Goal: Transaction & Acquisition: Purchase product/service

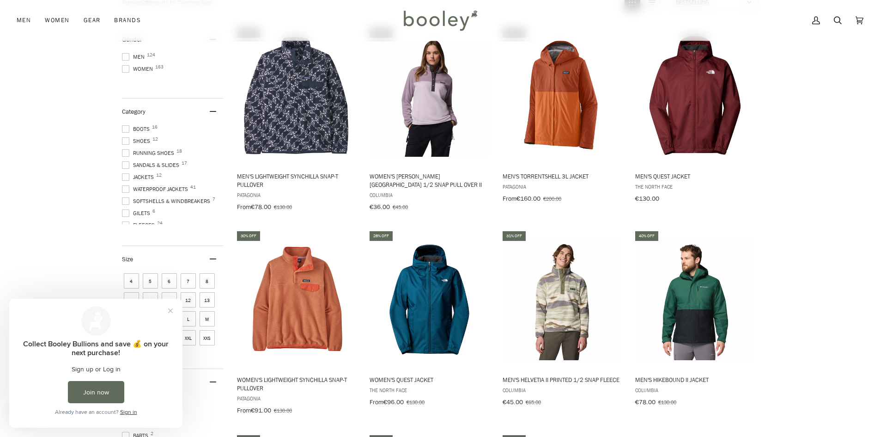
scroll to position [323, 0]
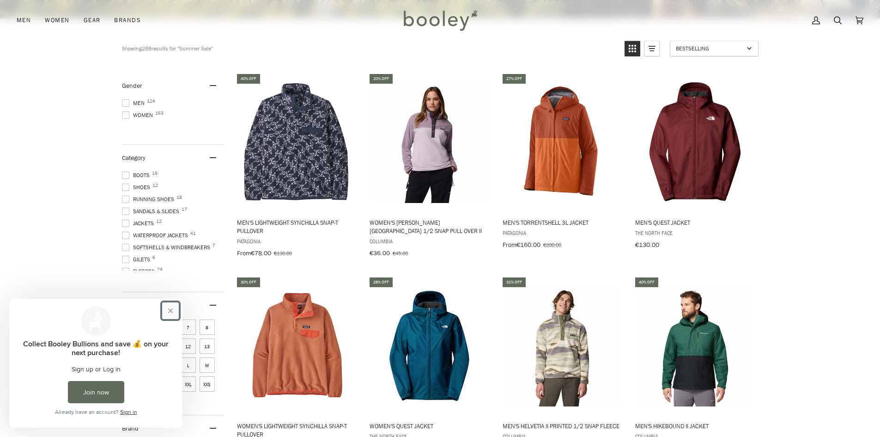
drag, startPoint x: 168, startPoint y: 310, endPoint x: 160, endPoint y: 299, distance: 13.3
click at [168, 310] on button "Close prompt" at bounding box center [170, 310] width 17 height 17
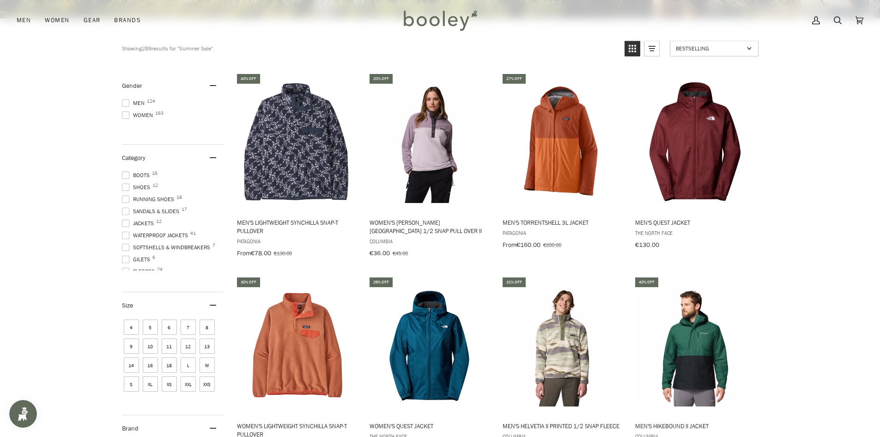
click at [125, 100] on span at bounding box center [125, 102] width 7 height 7
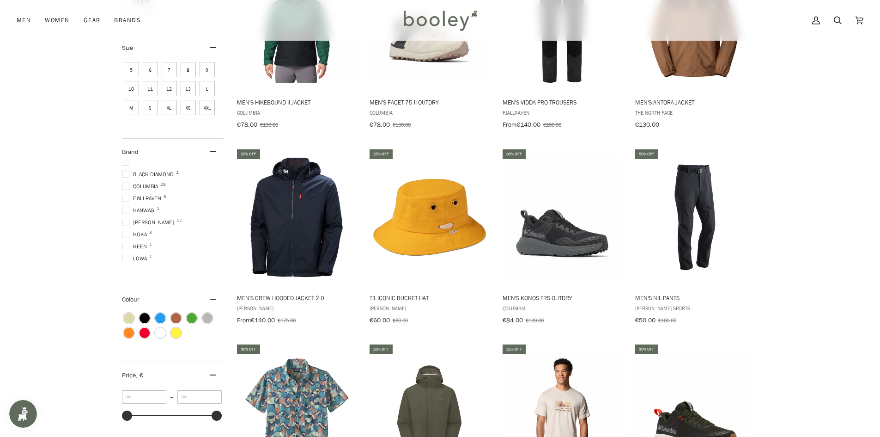
scroll to position [46, 0]
click at [125, 203] on span at bounding box center [125, 206] width 7 height 7
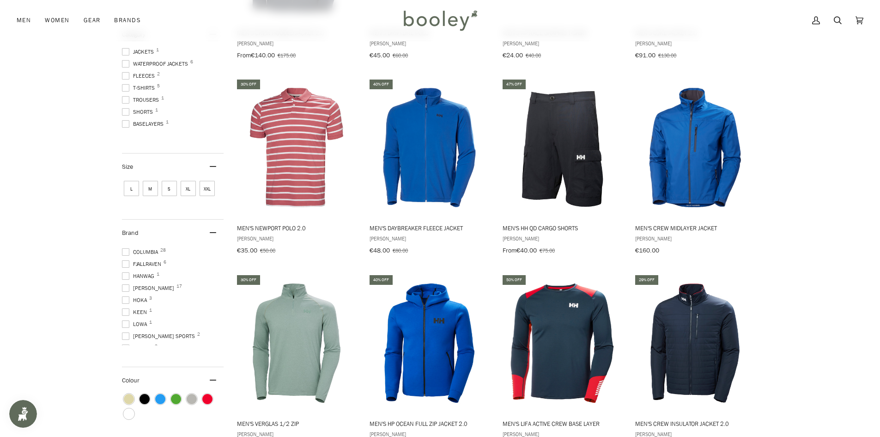
scroll to position [517, 0]
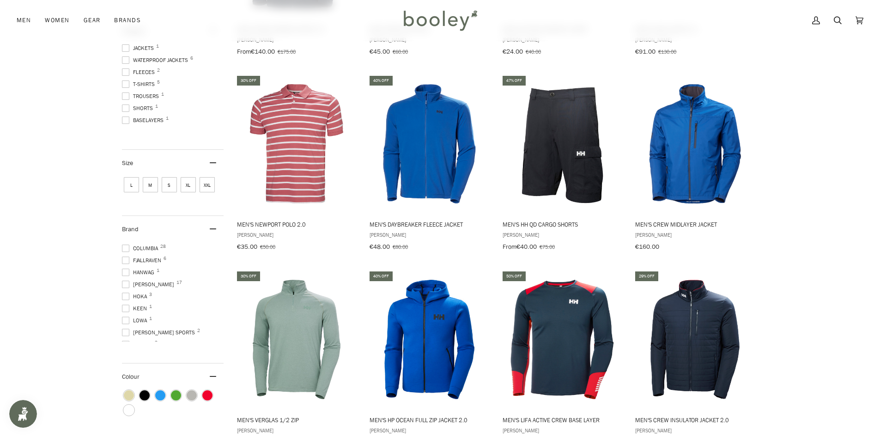
click at [124, 280] on span at bounding box center [125, 283] width 7 height 7
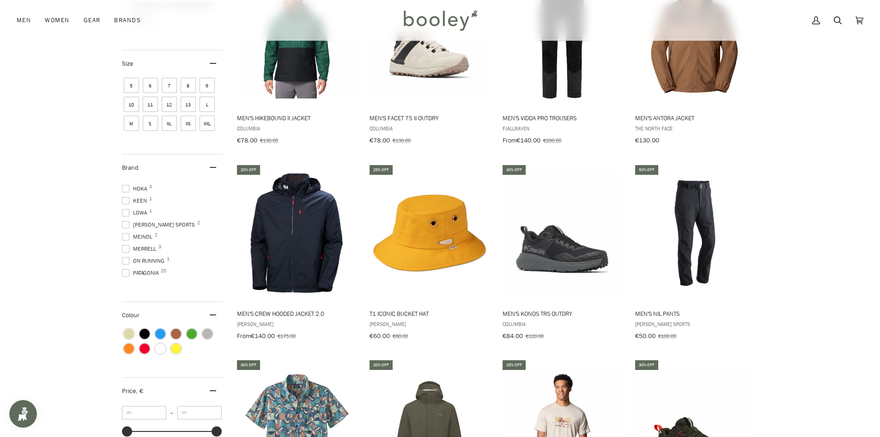
scroll to position [139, 0]
click at [127, 235] on span at bounding box center [125, 238] width 7 height 7
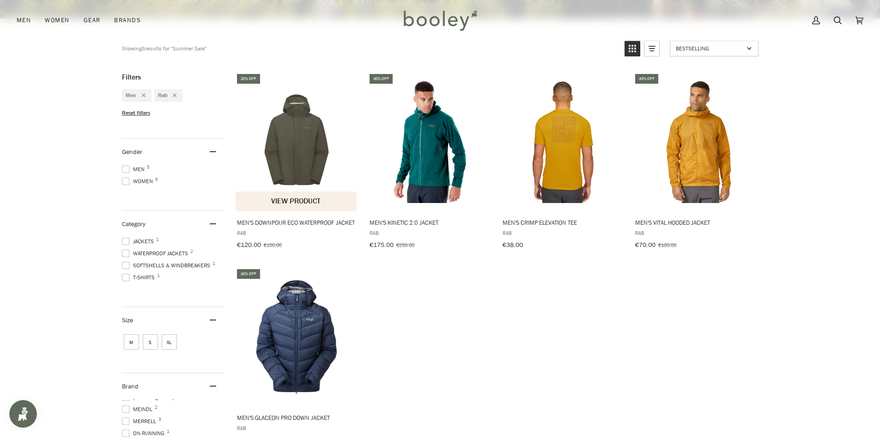
click at [318, 221] on span "Men's Downpour Eco Waterproof Jacket" at bounding box center [297, 222] width 120 height 8
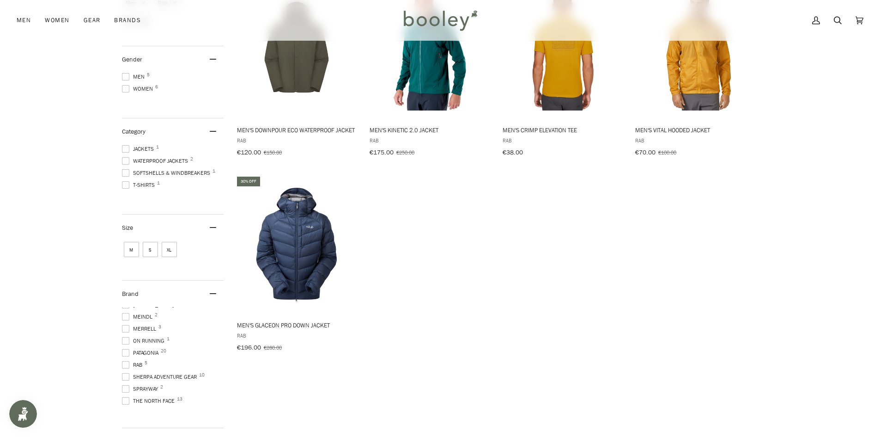
scroll to position [462, 0]
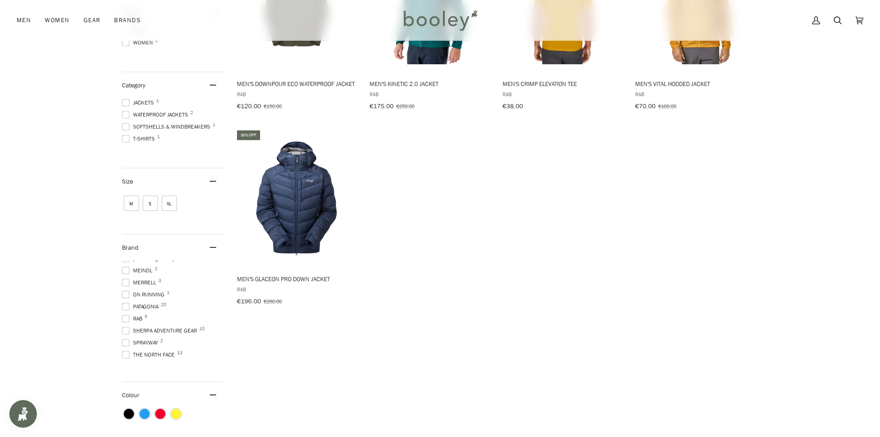
click at [126, 315] on span at bounding box center [125, 318] width 7 height 7
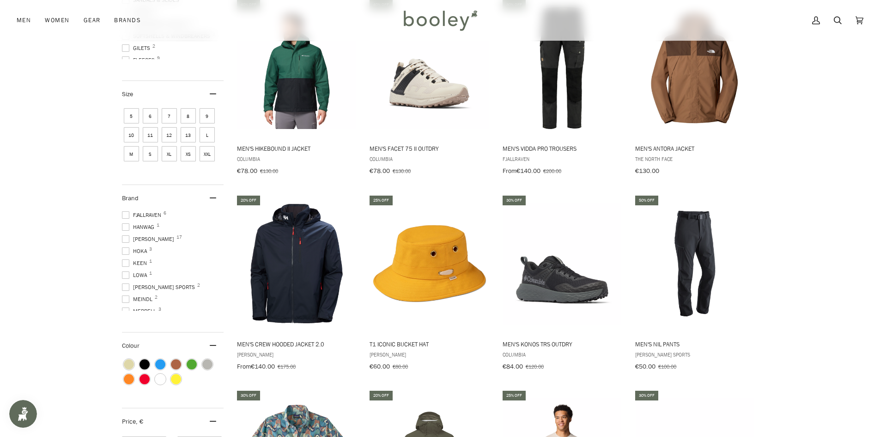
scroll to position [14, 0]
click at [124, 281] on span at bounding box center [125, 284] width 7 height 7
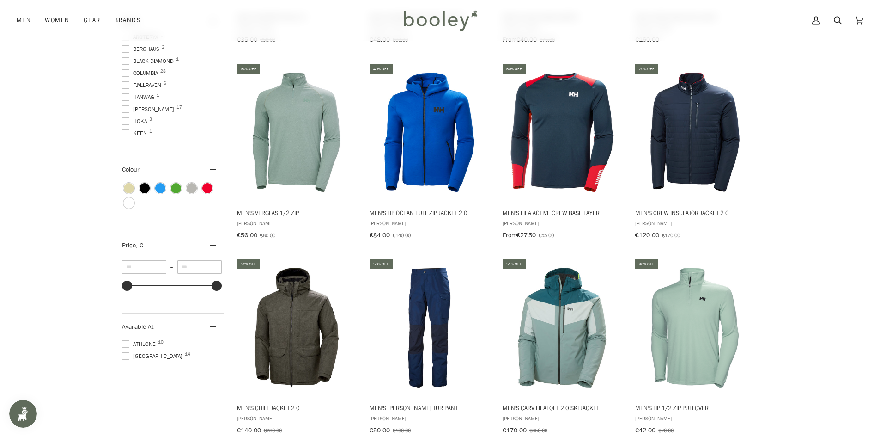
scroll to position [739, 0]
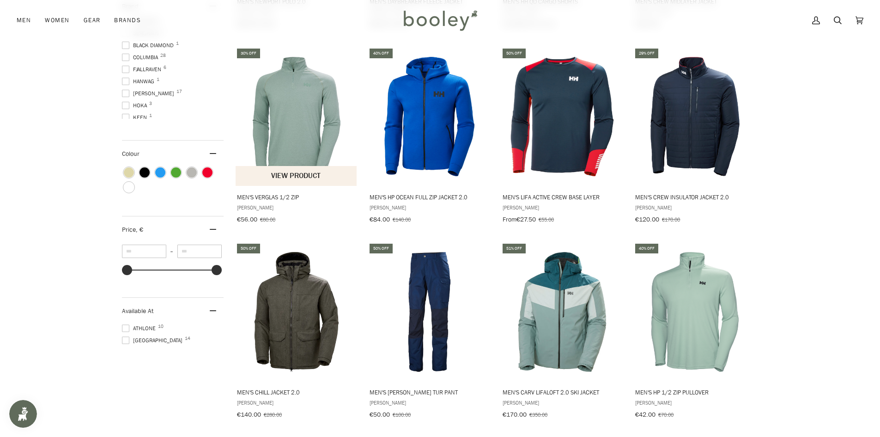
click at [288, 193] on span "Men's Verglas 1/2 Zip" at bounding box center [297, 197] width 120 height 8
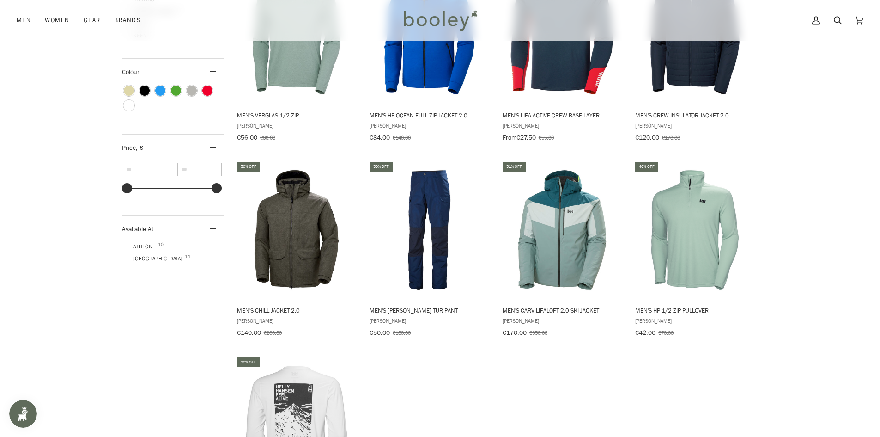
scroll to position [832, 0]
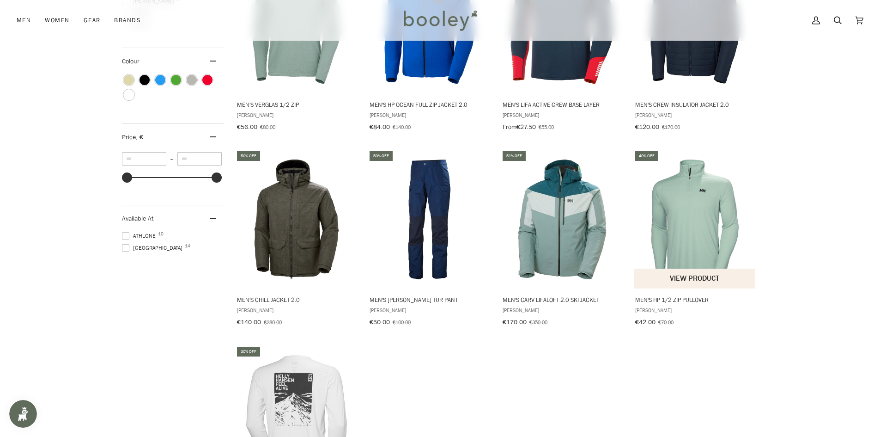
click at [685, 295] on span "Men's HP 1/2 Zip Pullover" at bounding box center [695, 299] width 120 height 8
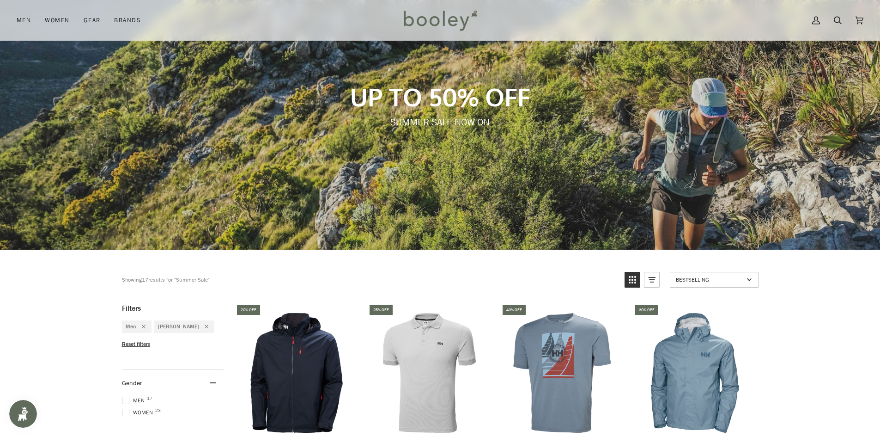
scroll to position [0, 0]
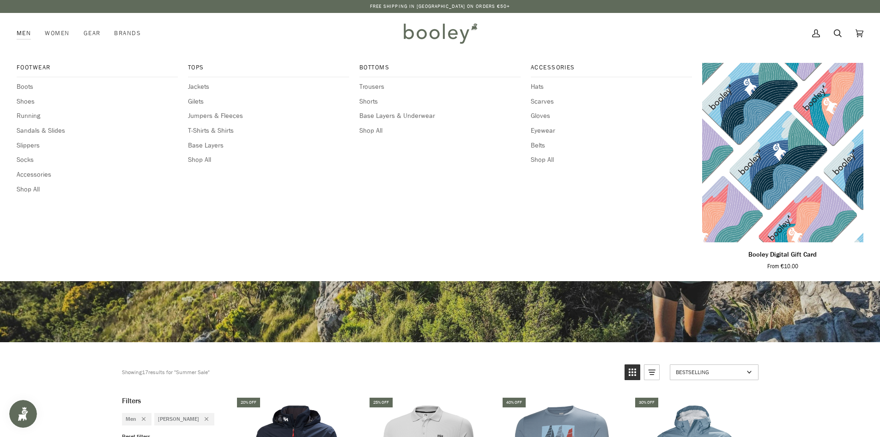
click at [23, 30] on link "Men" at bounding box center [27, 33] width 21 height 41
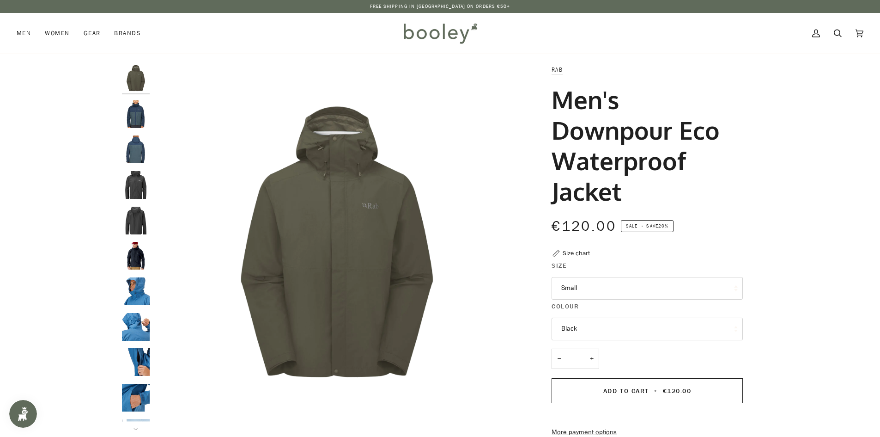
click at [603, 329] on button "Black" at bounding box center [647, 328] width 191 height 23
click at [569, 395] on span "Black" at bounding box center [569, 396] width 16 height 9
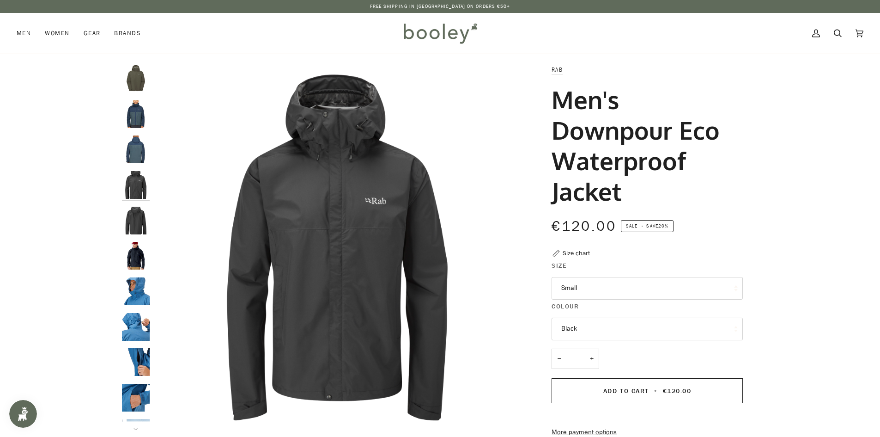
click at [135, 77] on img "Men's Downpour Eco Waterproof Jacket" at bounding box center [136, 79] width 28 height 28
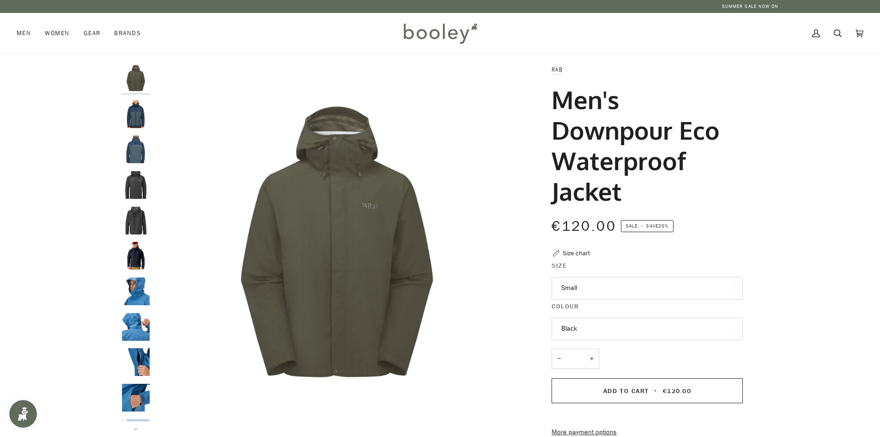
click at [137, 108] on img "Rab Men's Downpour Eco Waterproof Jacket Tempest Blue / Orion Blue - Booley Gal…" at bounding box center [136, 114] width 28 height 28
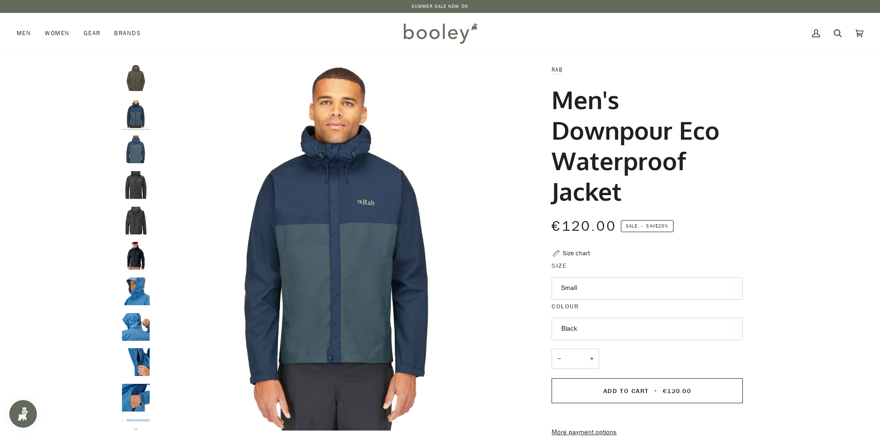
click at [133, 150] on img "Rab Men's Downpour Eco Waterproof Jacket Tempest Blue / Orion Blue - Booley Gal…" at bounding box center [136, 149] width 28 height 28
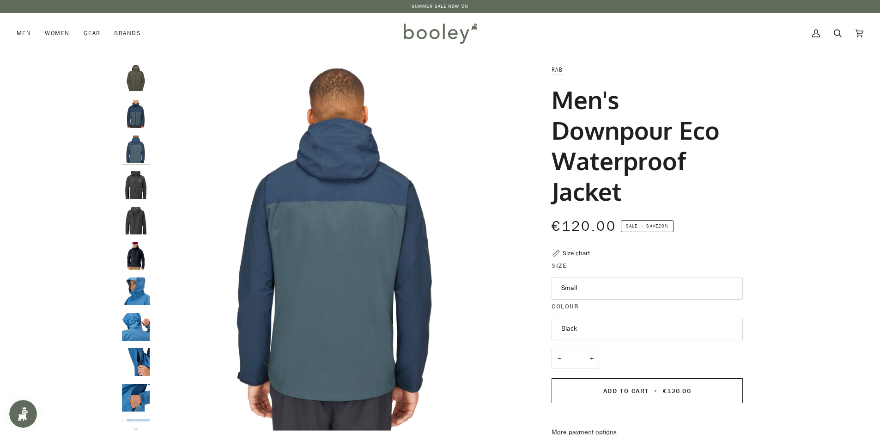
click at [132, 185] on img "Men's Downpour Eco Waterproof Jacket" at bounding box center [136, 185] width 28 height 28
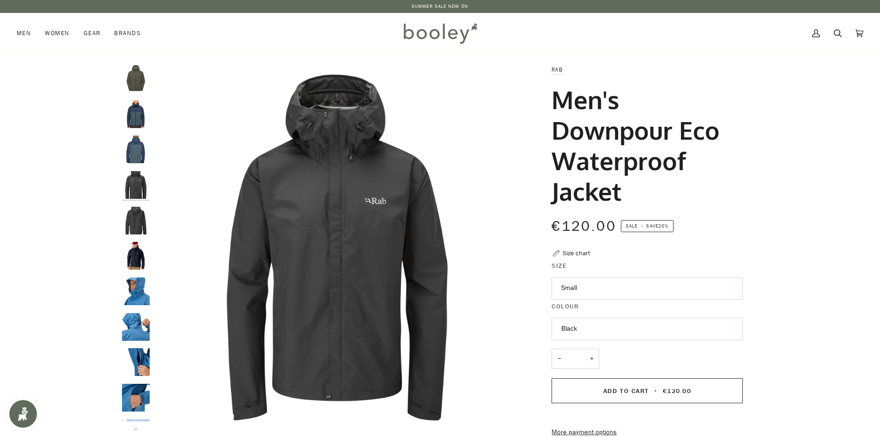
click at [132, 225] on img "Men's Downpour Eco Waterproof Jacket" at bounding box center [136, 221] width 28 height 28
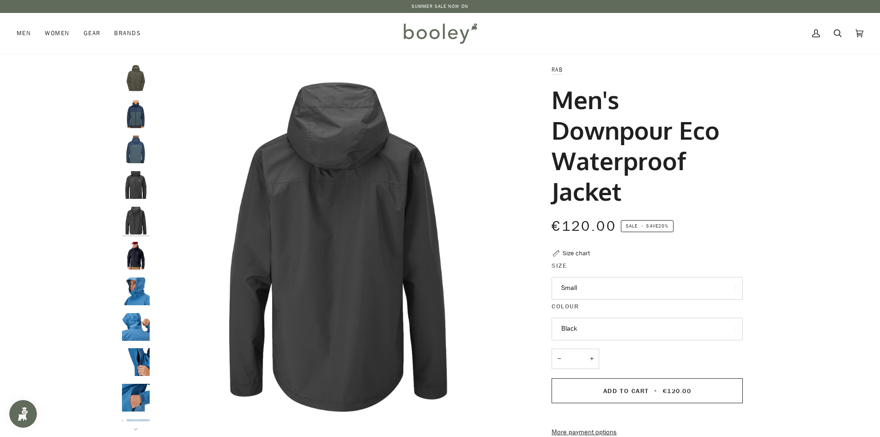
click at [134, 252] on img "Men's Downpour Eco Waterproof Jacket" at bounding box center [136, 256] width 28 height 28
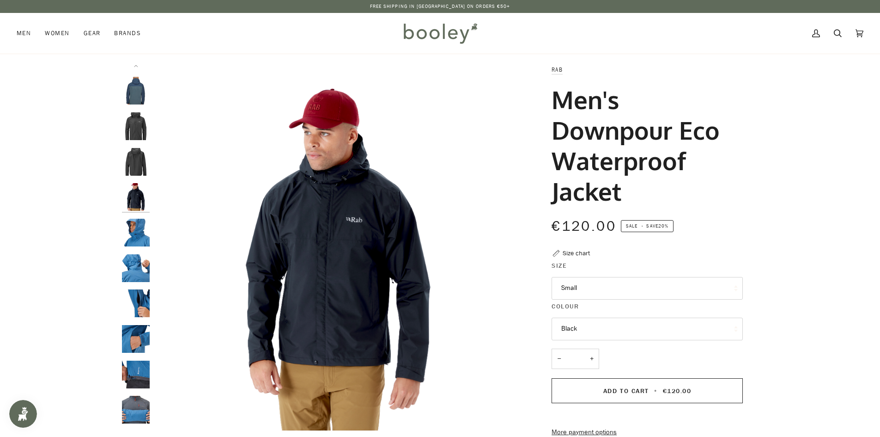
scroll to position [60, 0]
click at [140, 260] on img "Rab Men's Downpour Eco Waterproof Jacket - Booley Galway" at bounding box center [136, 267] width 28 height 28
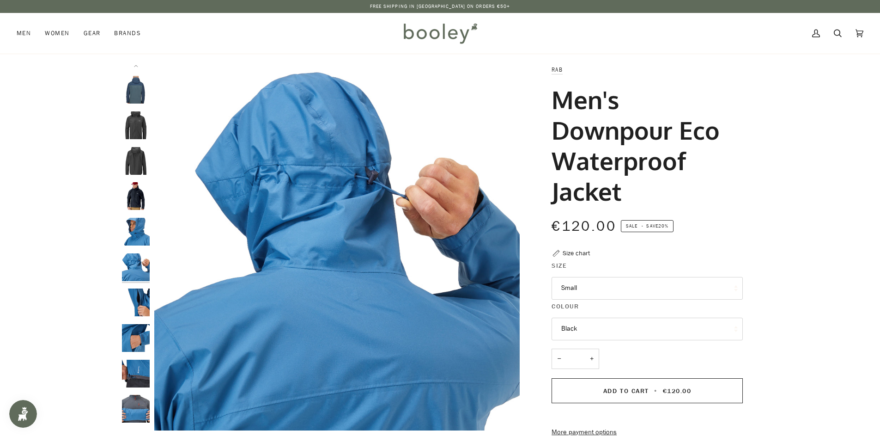
click at [136, 224] on img "Rab Men's Downpour Eco Waterproof Jacket - Booley Galway" at bounding box center [136, 232] width 28 height 28
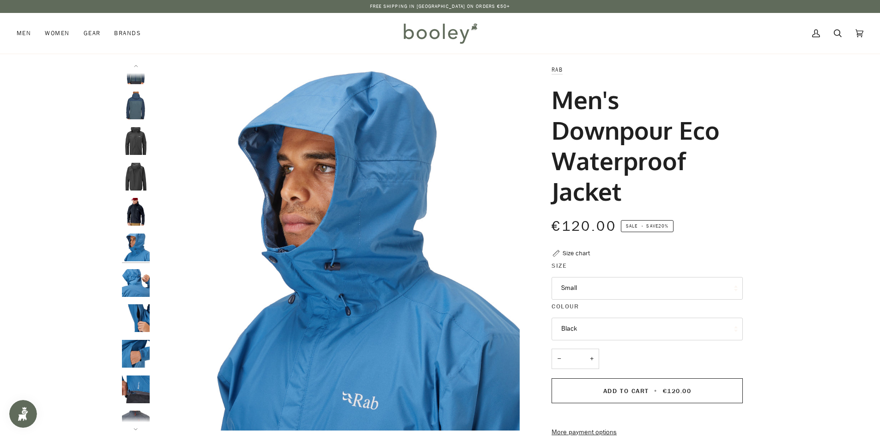
click at [135, 201] on img "Men's Downpour Eco Waterproof Jacket" at bounding box center [136, 212] width 28 height 28
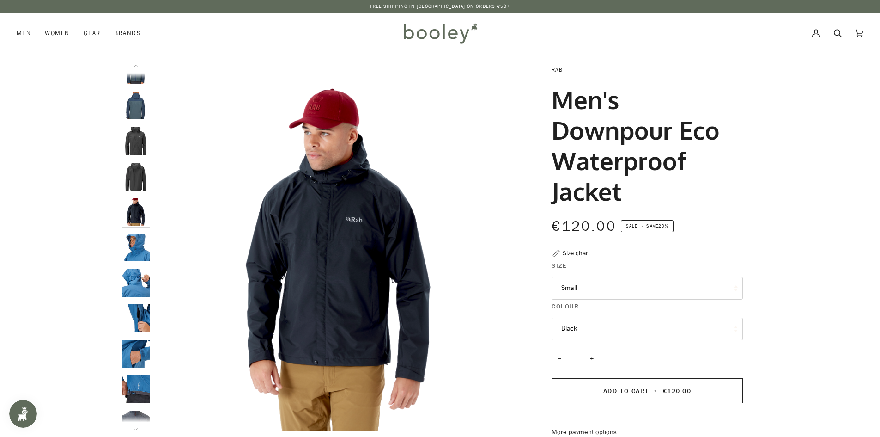
scroll to position [8, 0]
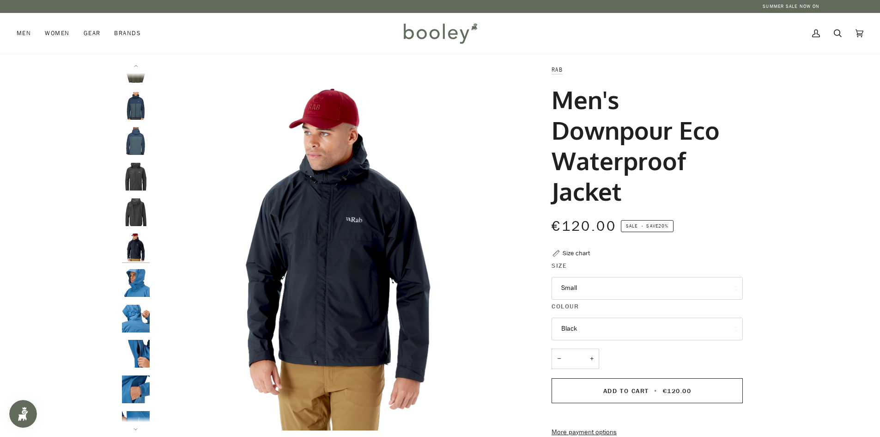
click at [137, 179] on img "Men's Downpour Eco Waterproof Jacket" at bounding box center [136, 177] width 28 height 28
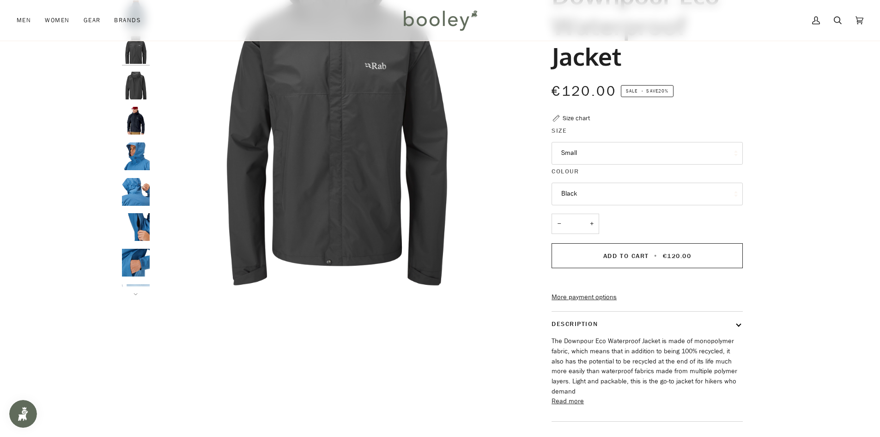
scroll to position [0, 0]
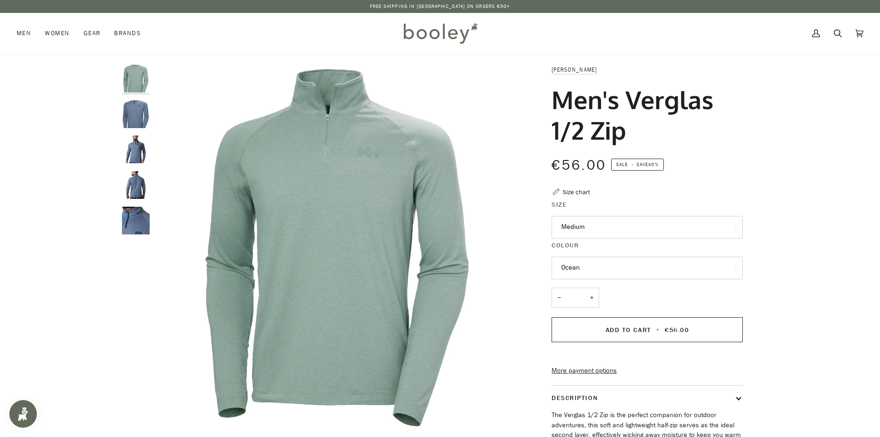
click at [645, 269] on button "Ocean" at bounding box center [647, 267] width 191 height 23
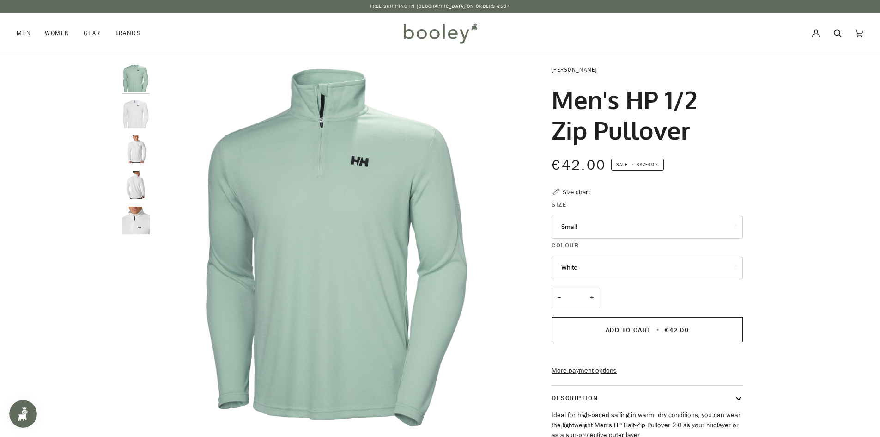
click at [608, 265] on button "White" at bounding box center [647, 267] width 191 height 23
click at [593, 268] on button "White" at bounding box center [647, 267] width 191 height 23
click at [591, 262] on button "White" at bounding box center [647, 267] width 191 height 23
click at [573, 266] on button "White" at bounding box center [647, 267] width 191 height 23
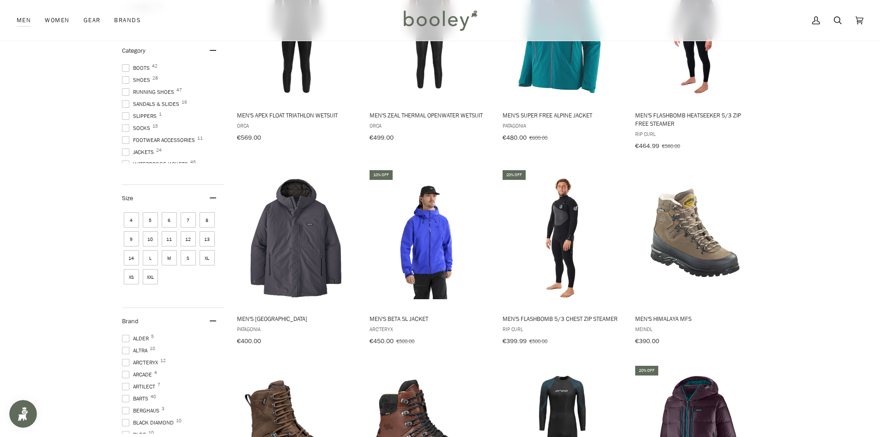
scroll to position [231, 0]
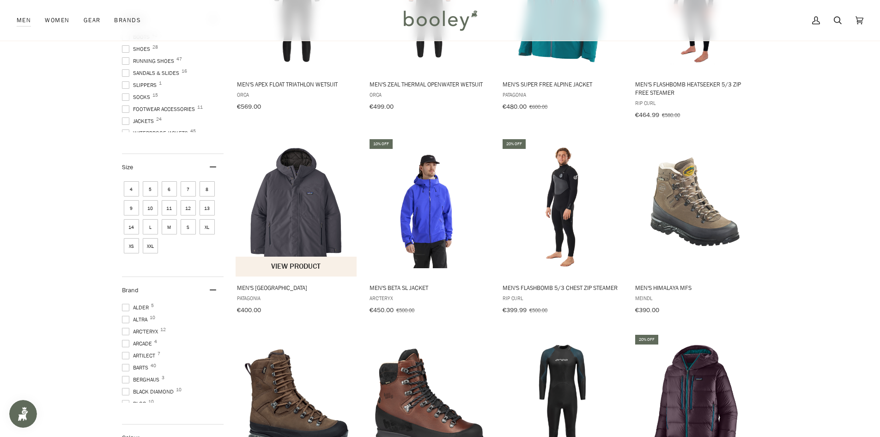
click at [293, 286] on span "Men's [GEOGRAPHIC_DATA]" at bounding box center [297, 287] width 120 height 8
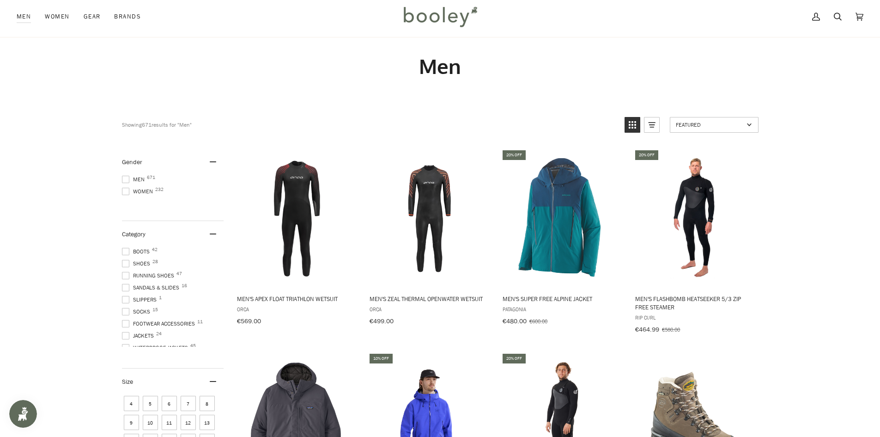
scroll to position [0, 0]
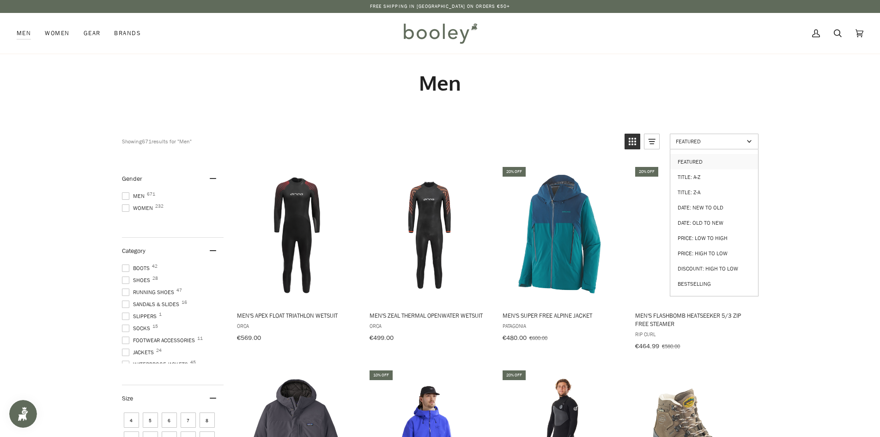
click at [712, 138] on span "Featured" at bounding box center [710, 141] width 68 height 8
click at [710, 140] on span "Featured" at bounding box center [710, 141] width 68 height 8
click at [718, 245] on link "Price: High to Low" at bounding box center [714, 252] width 88 height 15
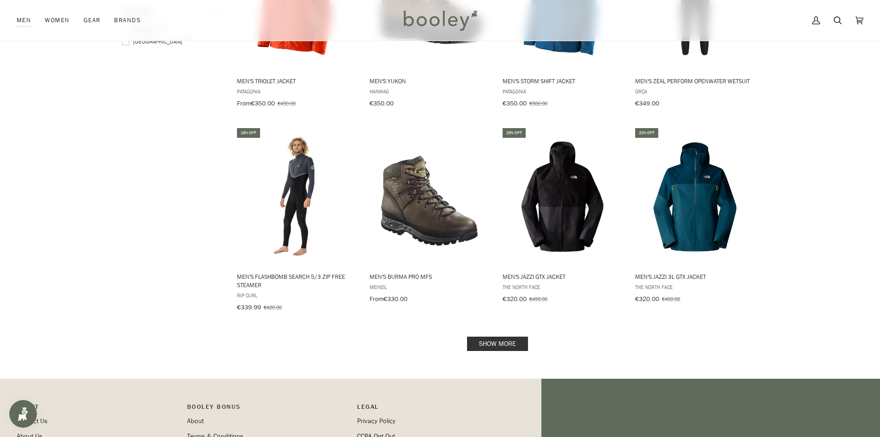
scroll to position [832, 0]
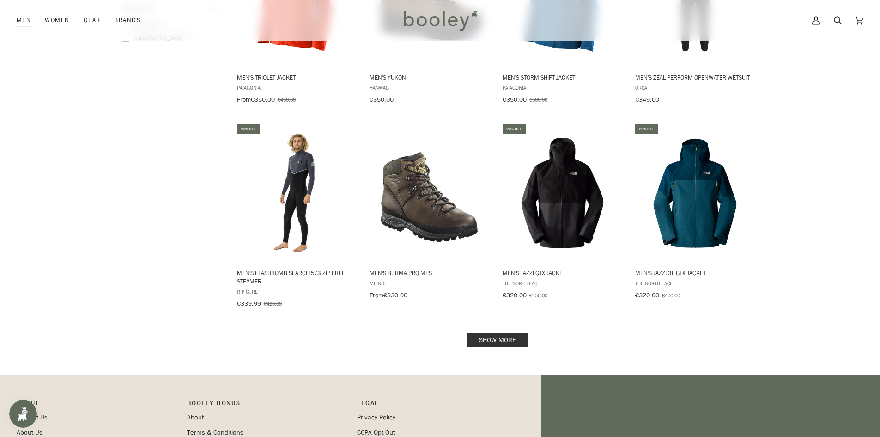
click at [507, 333] on link "Show more" at bounding box center [497, 340] width 61 height 14
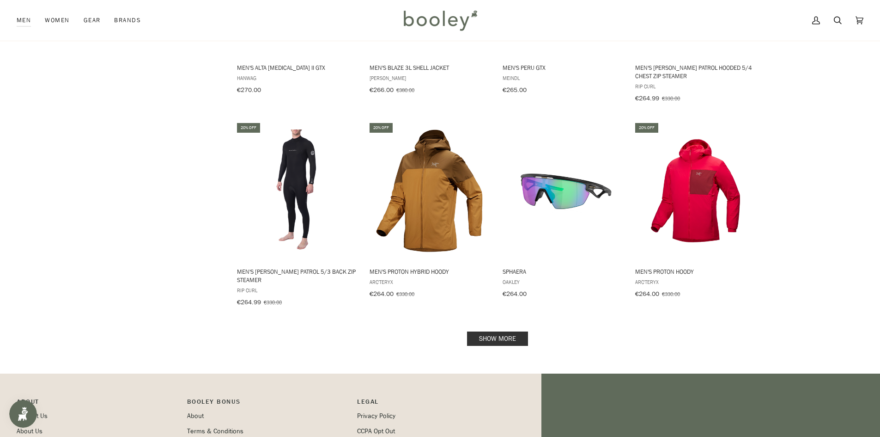
scroll to position [1848, 0]
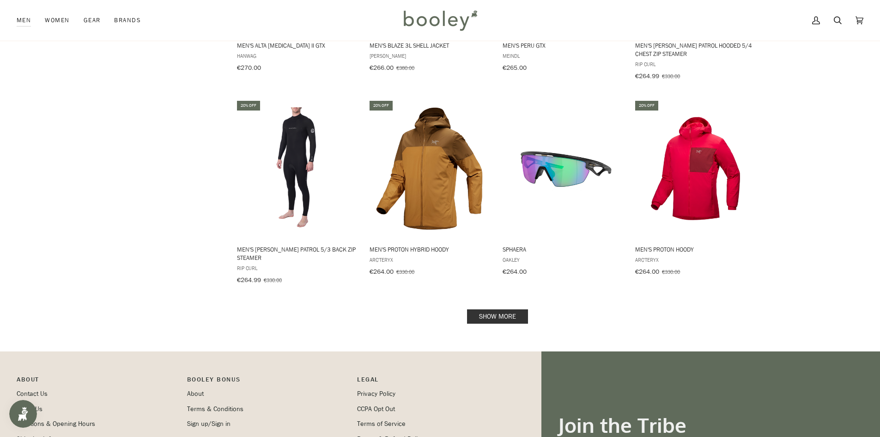
click at [506, 309] on link "Show more" at bounding box center [497, 316] width 61 height 14
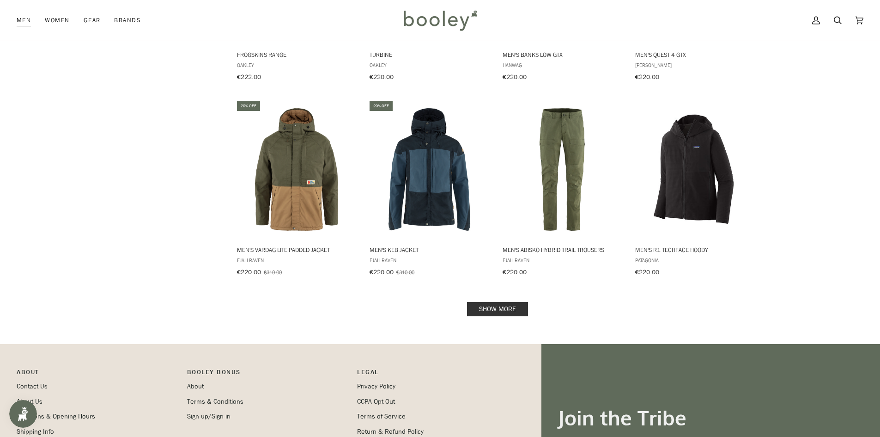
scroll to position [2865, 0]
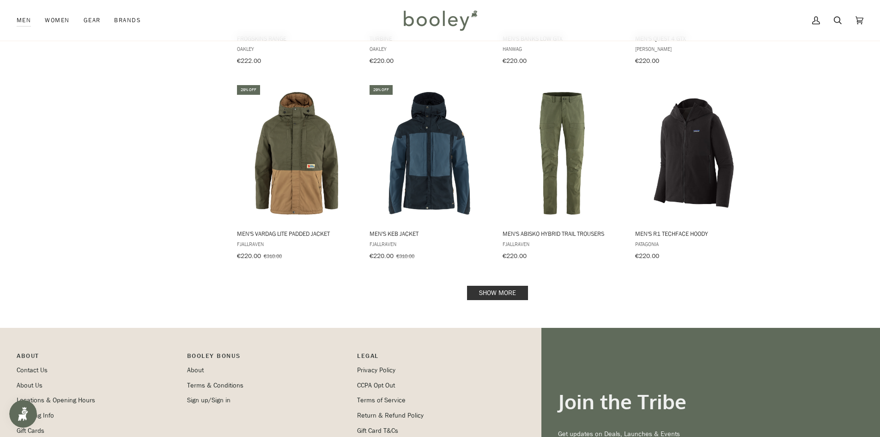
click at [497, 286] on link "Show more" at bounding box center [497, 293] width 61 height 14
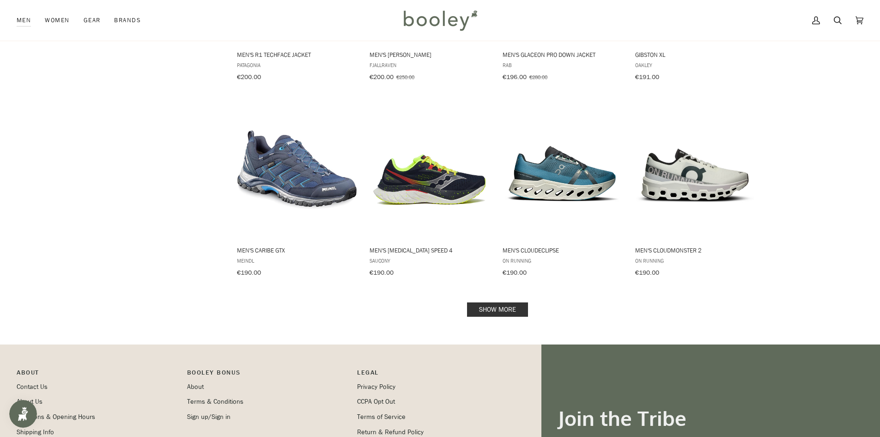
scroll to position [3835, 0]
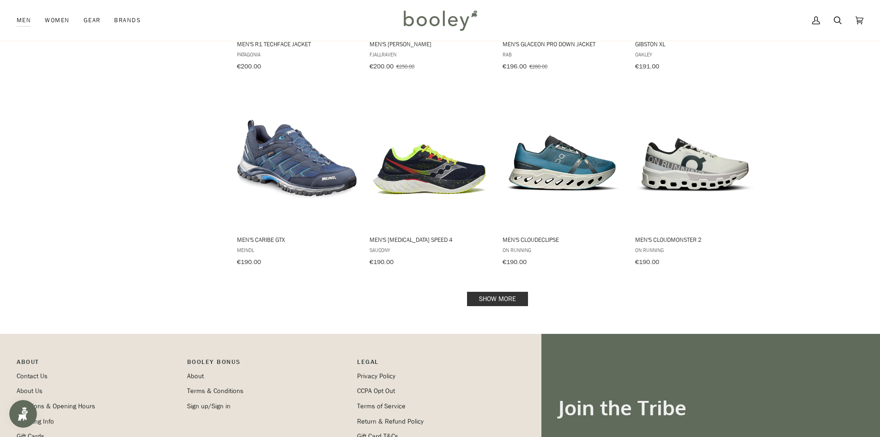
click at [492, 292] on link "Show more" at bounding box center [497, 299] width 61 height 14
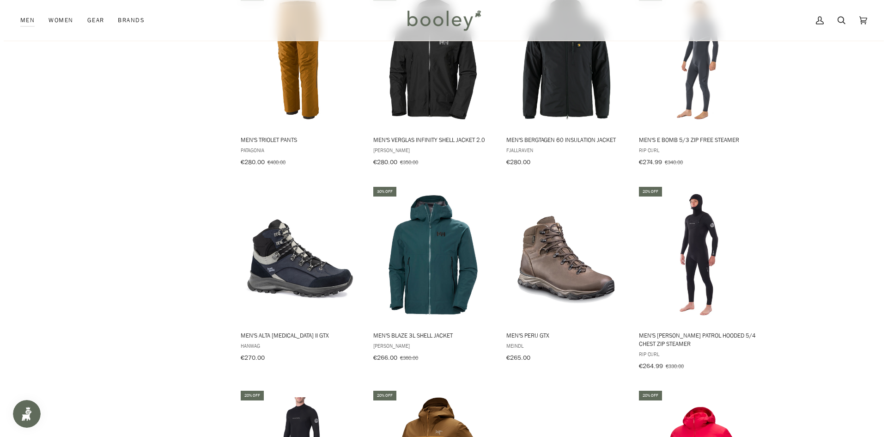
scroll to position [1479, 0]
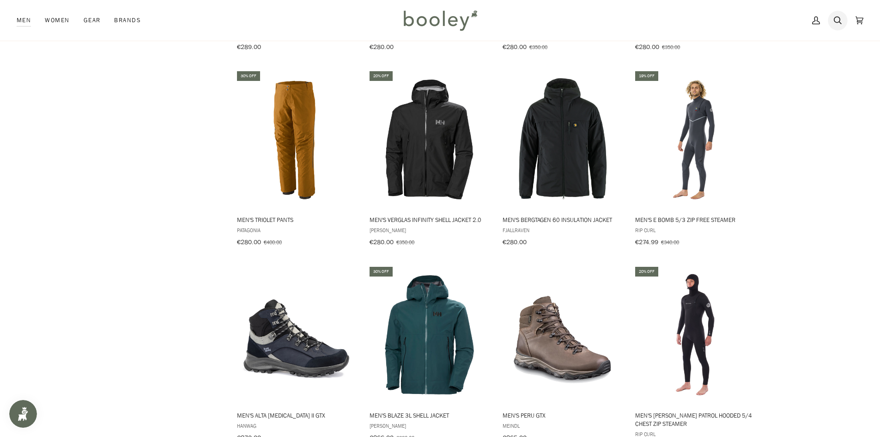
click at [839, 18] on icon at bounding box center [838, 20] width 8 height 8
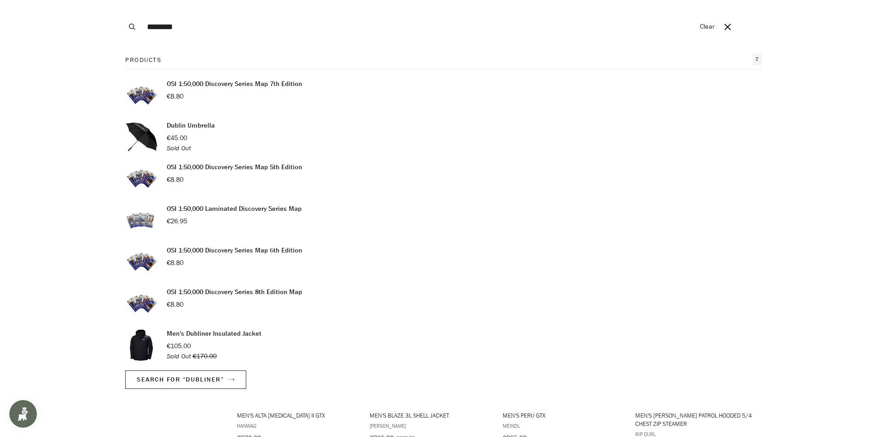
type input "********"
click at [221, 335] on p "Men's Dubliner Insulated Jacket" at bounding box center [214, 334] width 95 height 10
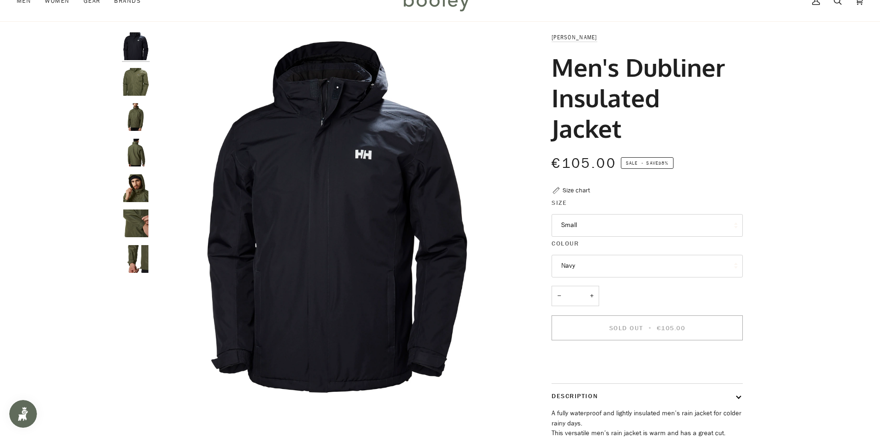
scroll to position [46, 0]
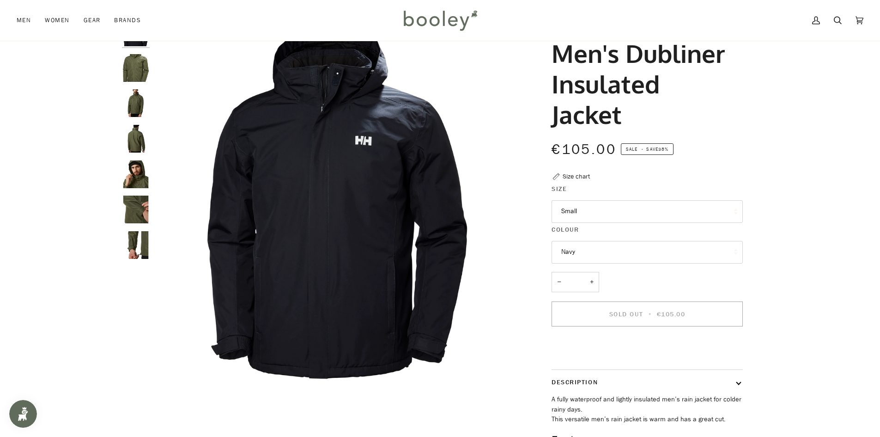
click at [598, 252] on button "Navy" at bounding box center [647, 252] width 191 height 23
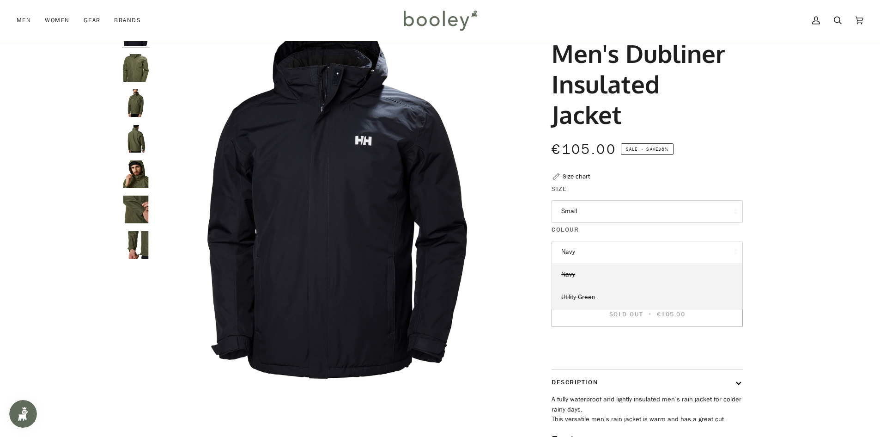
click at [589, 295] on span "Utility Green" at bounding box center [578, 296] width 34 height 9
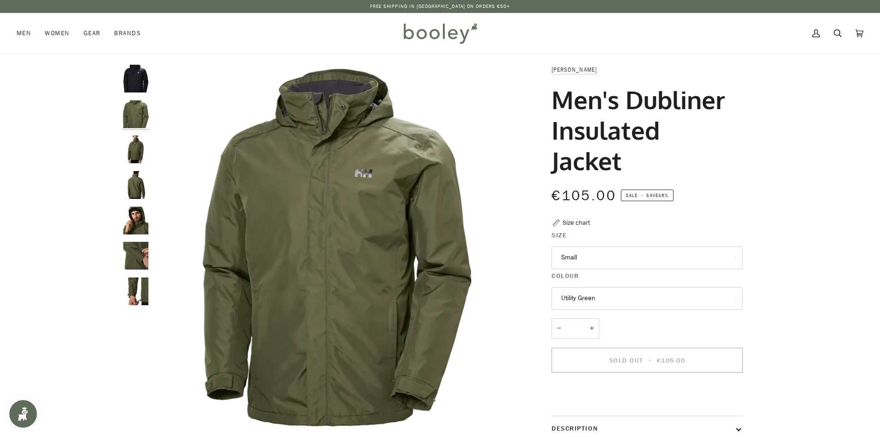
click at [130, 111] on img "Helly Hansen Men's Dubliner Insulated Jacket Utility Grey - Booley Galway" at bounding box center [136, 114] width 28 height 28
click at [138, 144] on img "Helly Hansen Men's Dubliner Insulated Jacket - Booley Galway" at bounding box center [136, 149] width 28 height 28
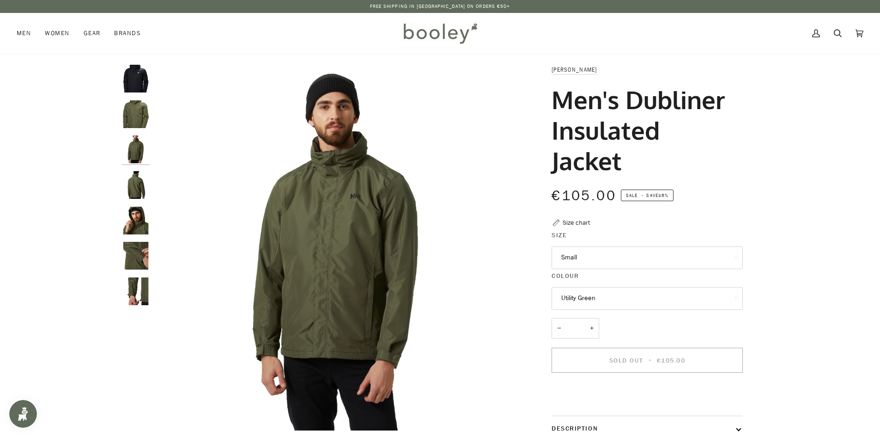
click at [146, 180] on img "Helly Hansen Men's Dubliner Insulated Jacket - Booley Galway" at bounding box center [136, 185] width 28 height 28
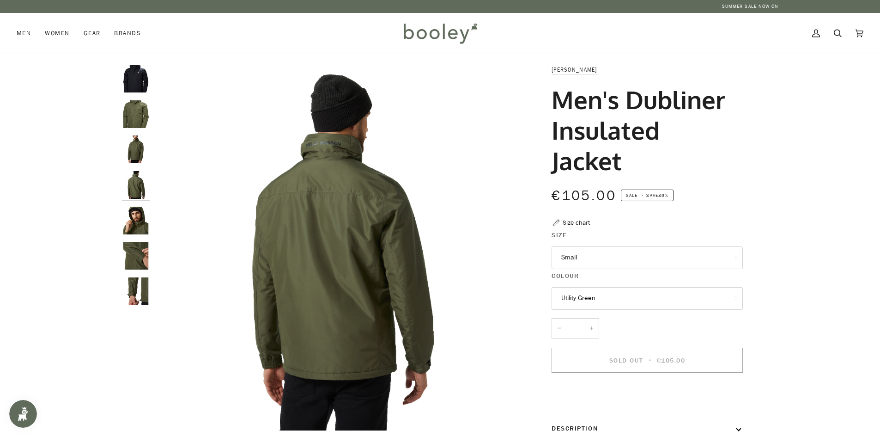
click at [140, 219] on img "Helly Hansen Men's Dubliner Insulated Jacket - Booley Galway" at bounding box center [136, 221] width 28 height 28
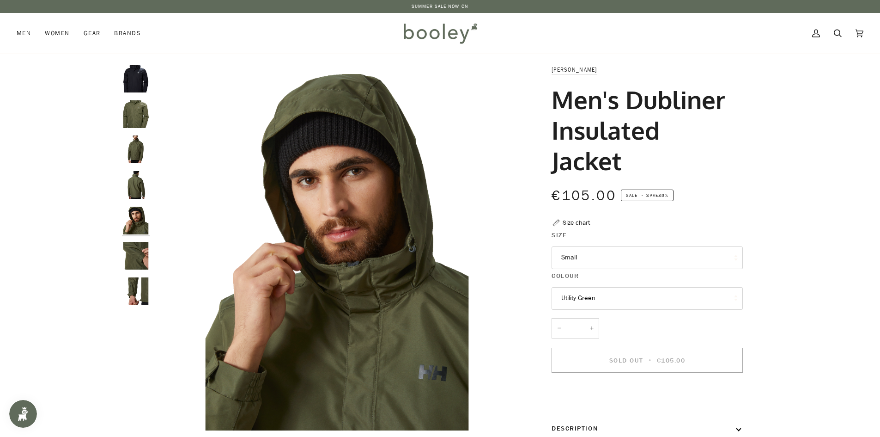
click at [140, 259] on img "Helly Hansen Men's Dubliner Insulated Jacket - Booley Galway" at bounding box center [136, 256] width 28 height 28
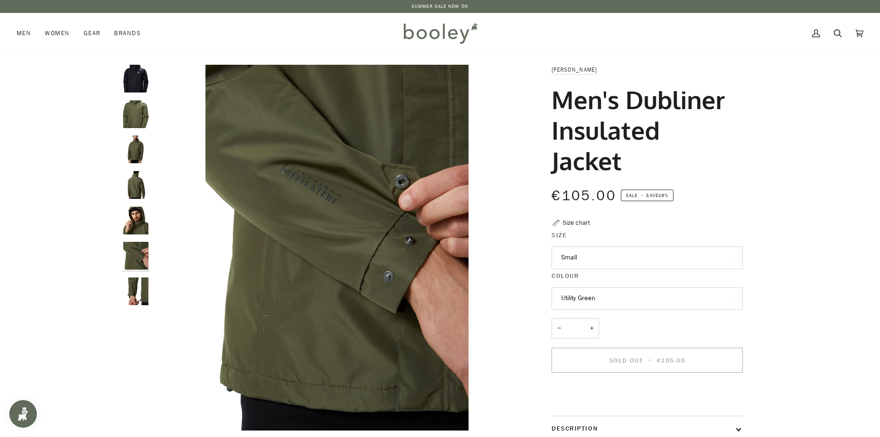
click at [143, 287] on img "Helly Hansen Men's Dubliner Insulated Jacket - Booley Galway" at bounding box center [136, 291] width 28 height 28
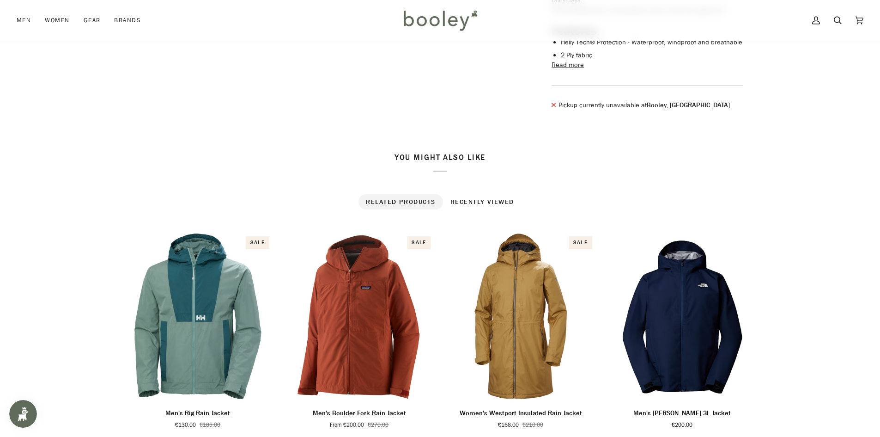
scroll to position [323, 0]
